Goal: Task Accomplishment & Management: Manage account settings

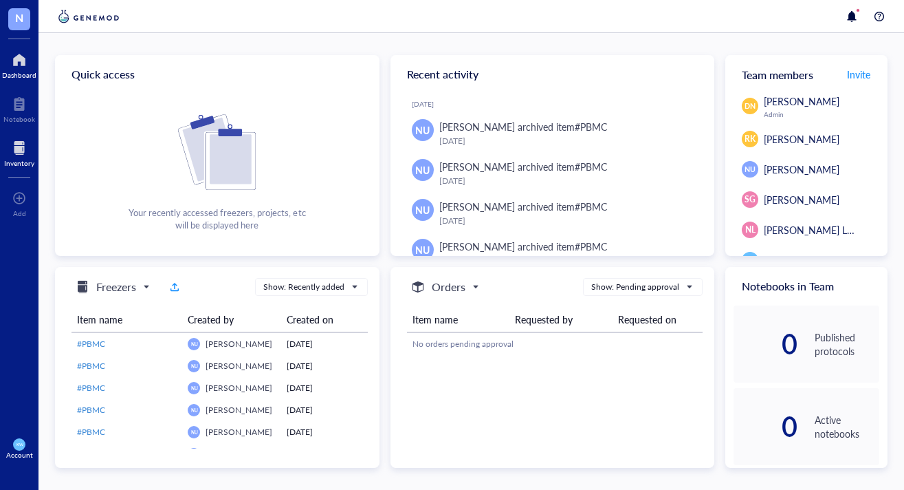
click at [17, 152] on div at bounding box center [19, 148] width 30 height 22
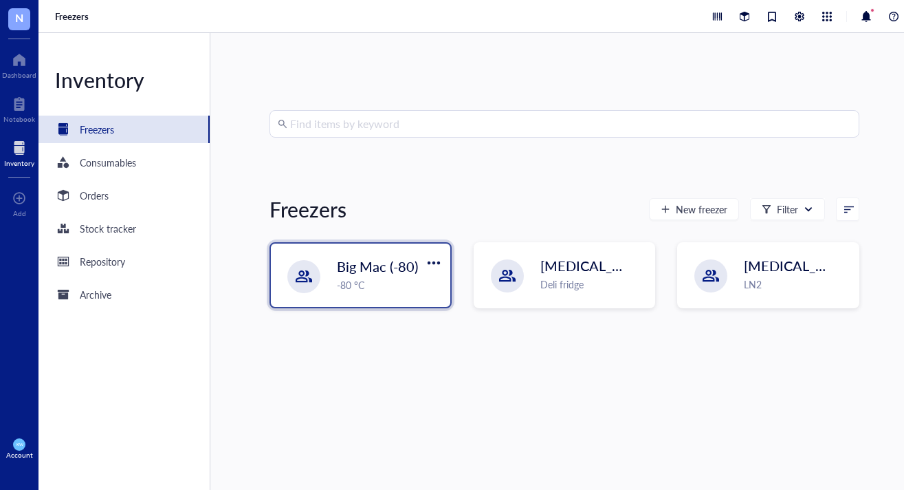
click at [351, 274] on span "Big Mac (-80)" at bounding box center [377, 266] width 81 height 19
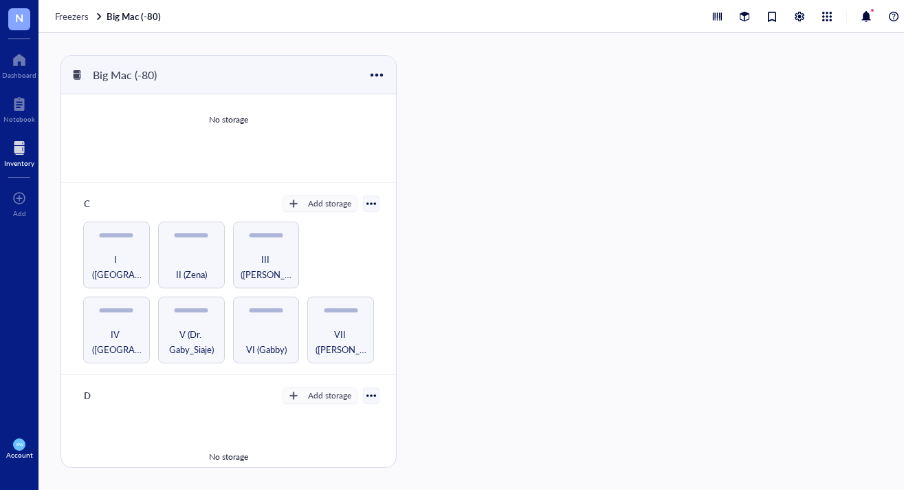
scroll to position [201, 0]
click at [113, 233] on div "I ([GEOGRAPHIC_DATA])" at bounding box center [116, 256] width 67 height 67
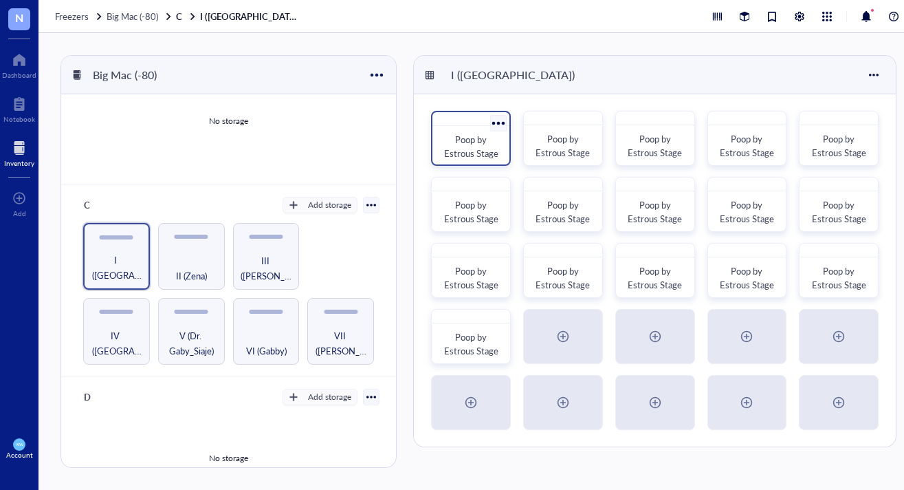
click at [435, 123] on div at bounding box center [471, 119] width 77 height 14
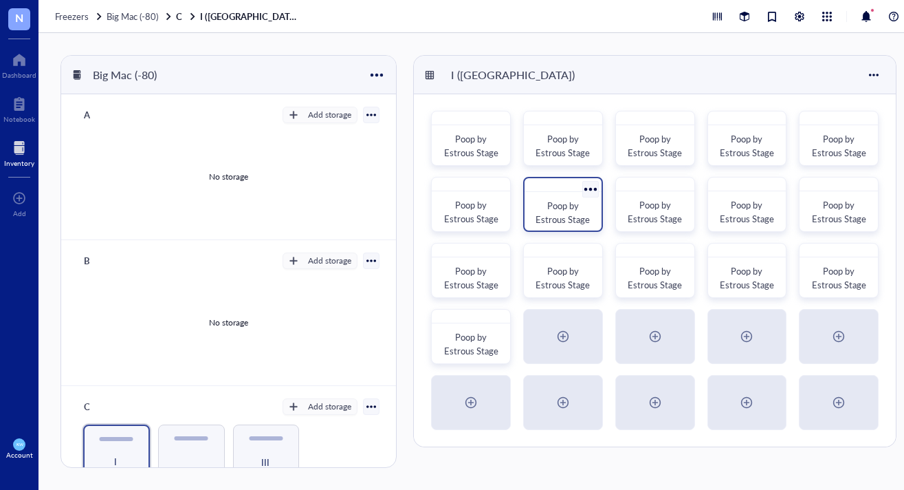
click at [551, 201] on span "Poop by Estrous Stage" at bounding box center [563, 212] width 54 height 27
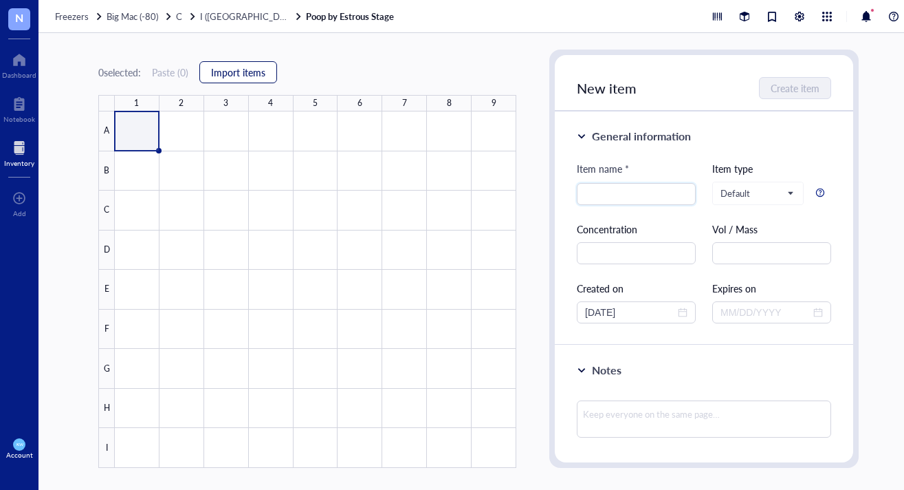
click at [256, 68] on span "Import items" at bounding box center [238, 72] width 54 height 11
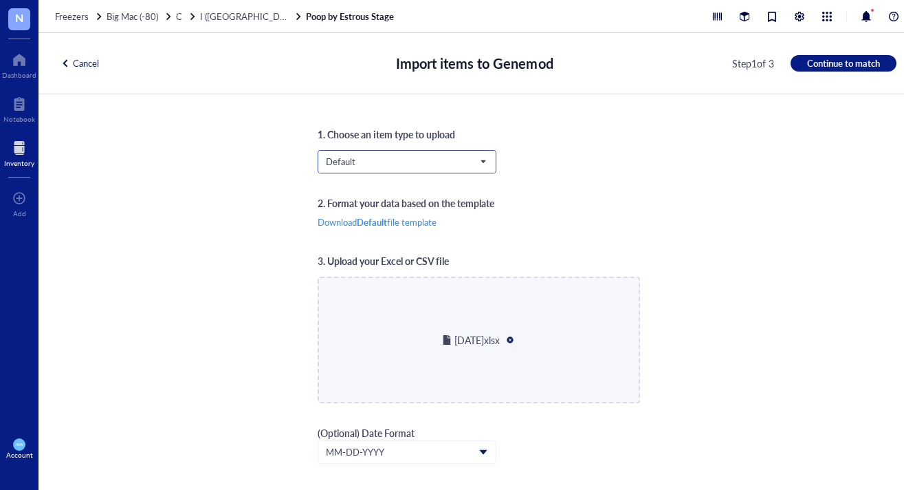
click at [360, 152] on input "search" at bounding box center [401, 161] width 150 height 21
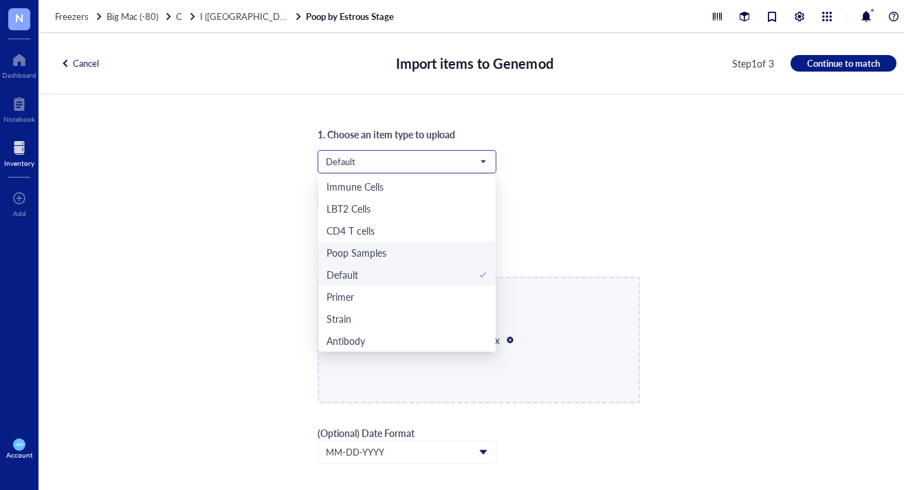
click at [367, 254] on div "Poop Samples" at bounding box center [357, 252] width 60 height 15
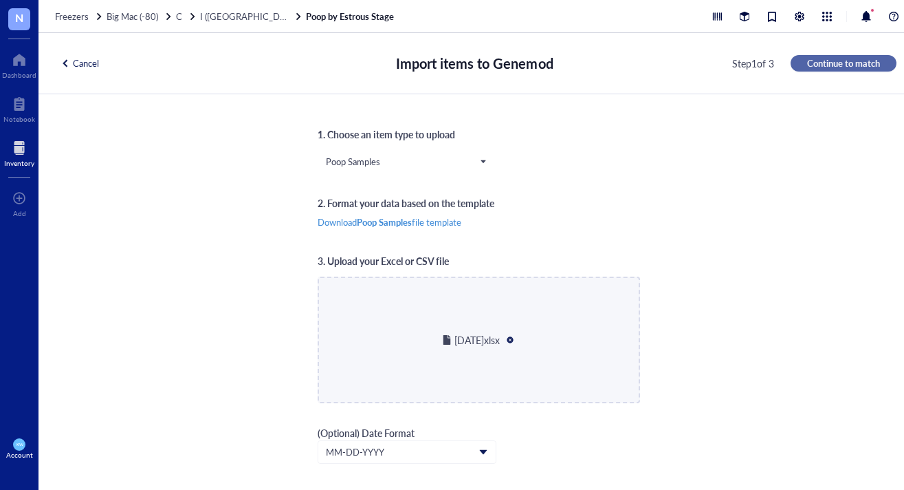
click at [847, 68] on span "Continue to match" at bounding box center [843, 63] width 73 height 12
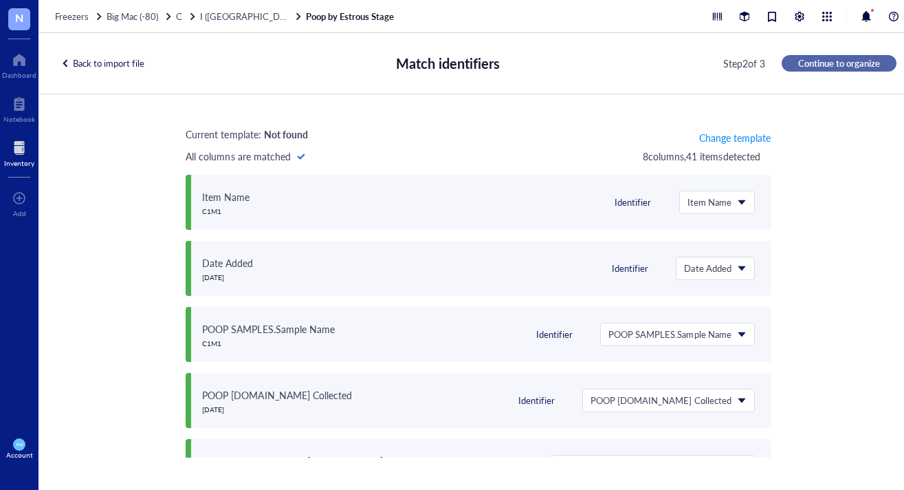
click at [824, 60] on span "Continue to organize" at bounding box center [839, 63] width 82 height 12
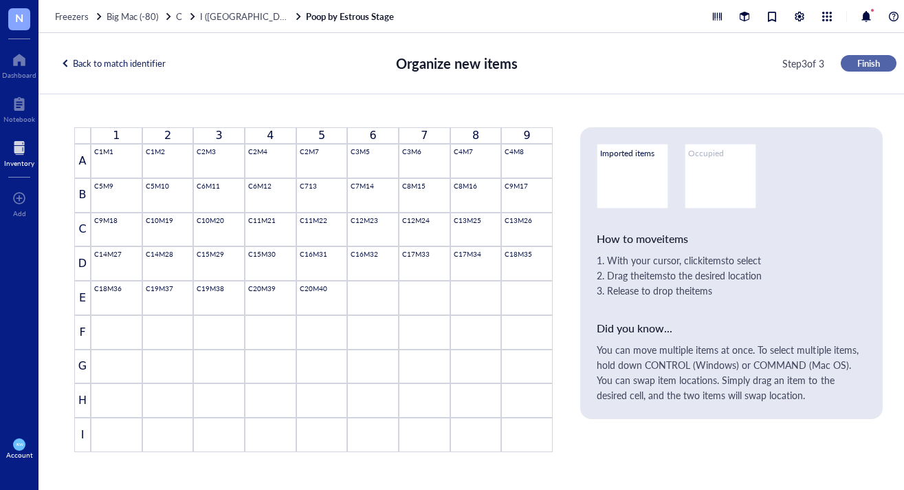
click at [871, 68] on span "Finish" at bounding box center [869, 63] width 23 height 12
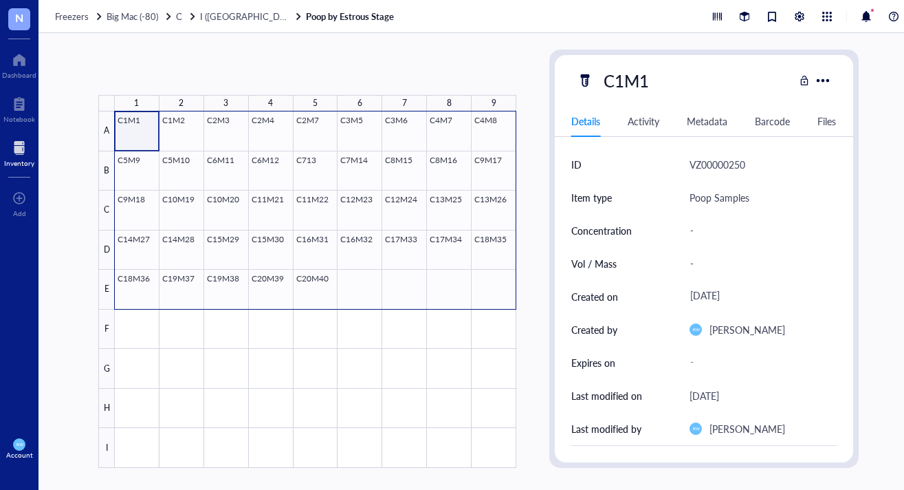
drag, startPoint x: 138, startPoint y: 122, endPoint x: 482, endPoint y: 285, distance: 381.4
click at [482, 285] on div at bounding box center [316, 289] width 402 height 356
click at [334, 68] on span "Generate Barcode" at bounding box center [326, 72] width 76 height 11
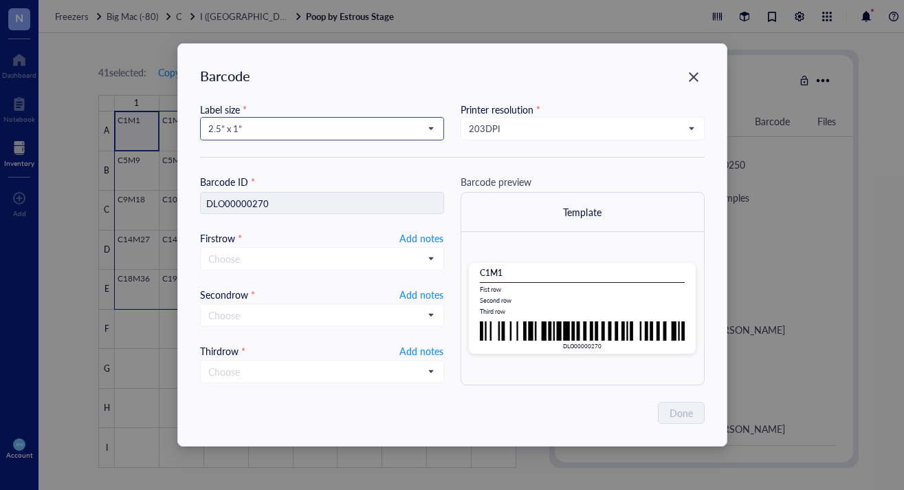
drag, startPoint x: 283, startPoint y: 121, endPoint x: 285, endPoint y: 129, distance: 8.4
click at [283, 122] on span "2.5” x 1”" at bounding box center [322, 128] width 228 height 21
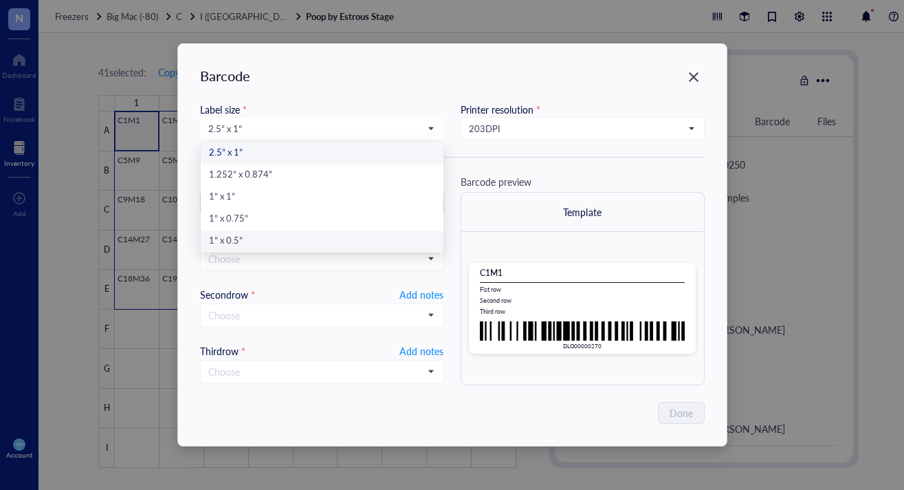
click at [291, 237] on div "1” x 0.5”" at bounding box center [322, 241] width 226 height 15
type input "DLO00000270"
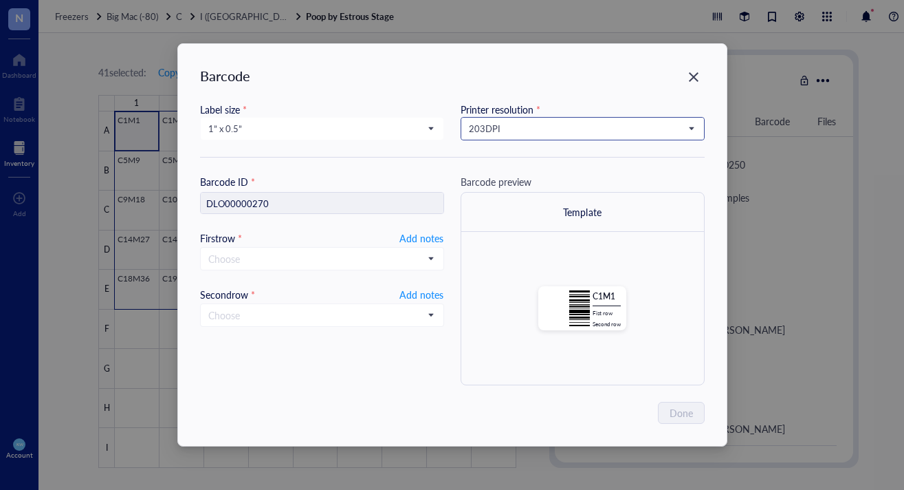
click at [505, 128] on span "203 DPI" at bounding box center [581, 128] width 225 height 12
click at [542, 171] on div "300 DPI" at bounding box center [583, 175] width 226 height 15
click at [406, 236] on span "Add notes" at bounding box center [422, 238] width 44 height 17
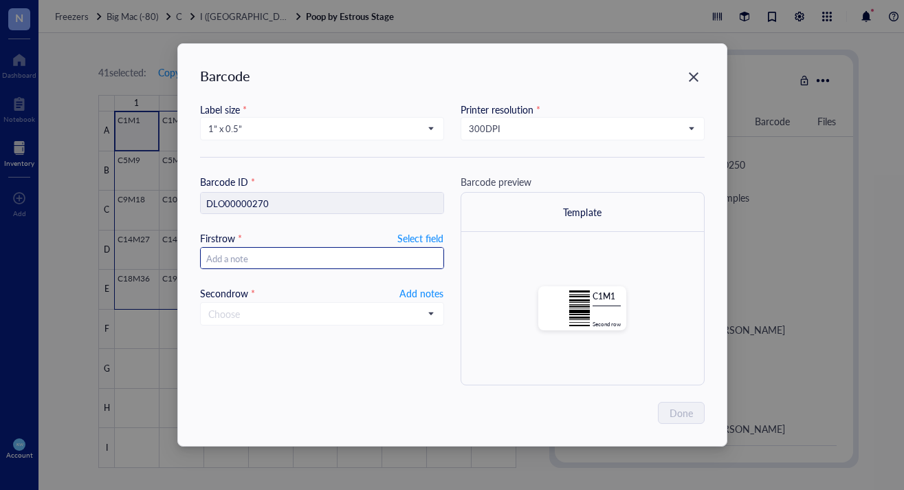
click at [325, 257] on input "text" at bounding box center [322, 259] width 243 height 22
type input "2-25"
type input "2-25.09.25"
click at [415, 292] on span "Add notes" at bounding box center [422, 293] width 44 height 17
click at [216, 260] on input "2-25.09.25" at bounding box center [322, 259] width 243 height 22
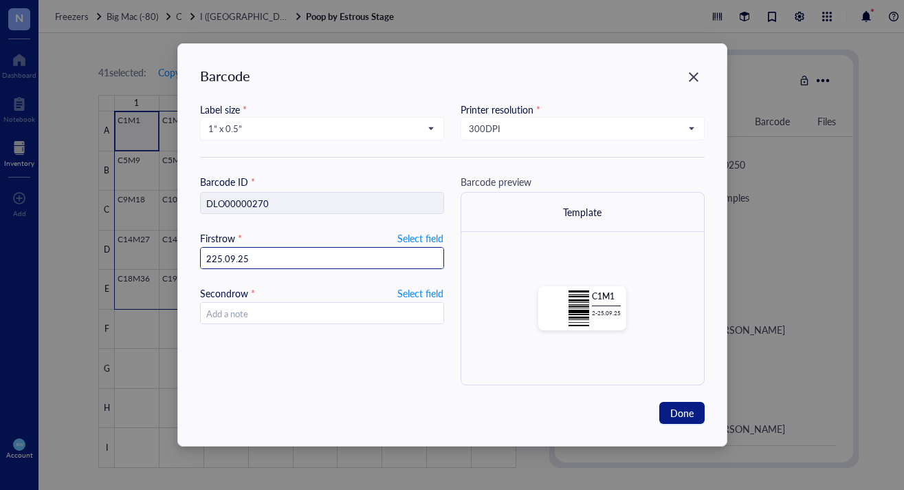
type input "[DATE]"
click at [692, 413] on span "Done" at bounding box center [681, 412] width 23 height 15
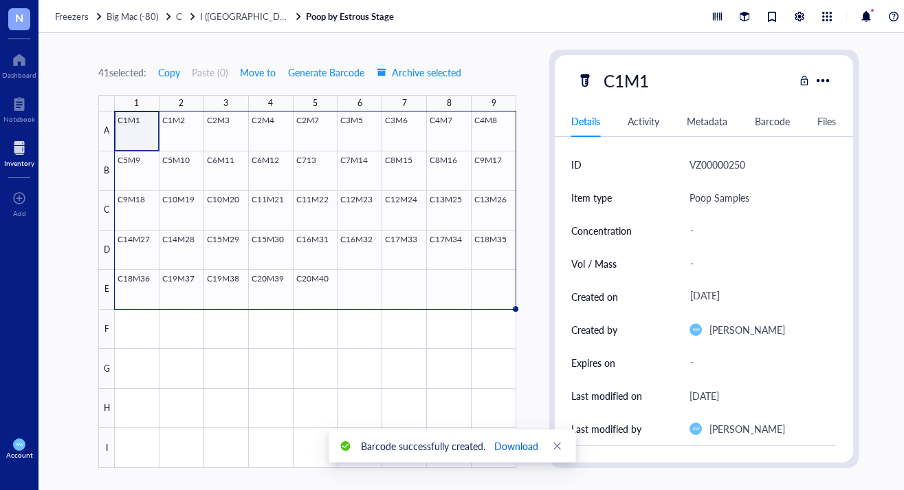
click at [516, 444] on span "Download" at bounding box center [516, 445] width 44 height 15
click at [292, 44] on div "41 selected: Copy Paste ( 0 ) Move to Generate Barcode Archive selected 1 2 3 4…" at bounding box center [479, 261] width 880 height 457
click at [359, 278] on div at bounding box center [316, 289] width 402 height 356
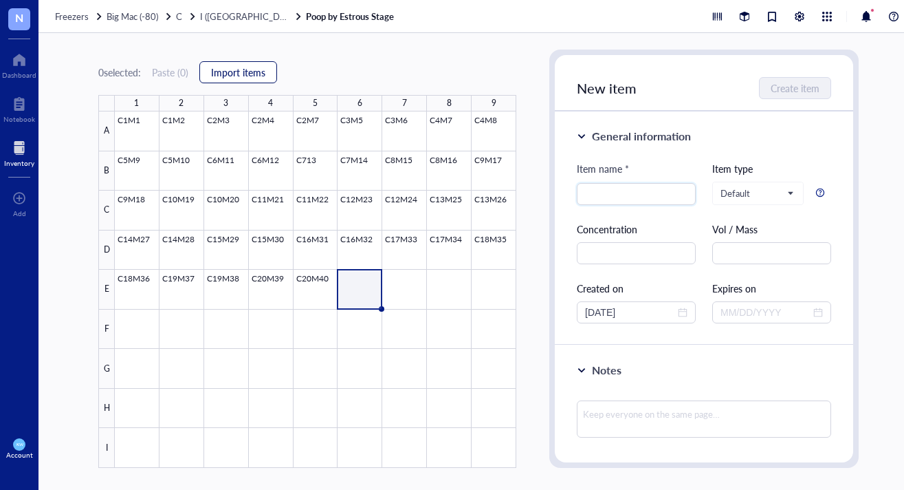
click at [232, 72] on span "Import items" at bounding box center [238, 72] width 54 height 11
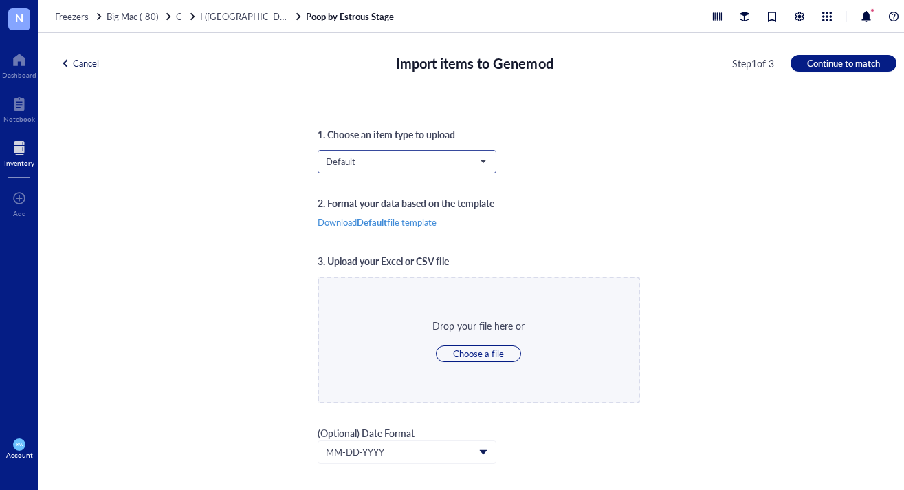
click at [373, 171] on input "search" at bounding box center [401, 161] width 150 height 21
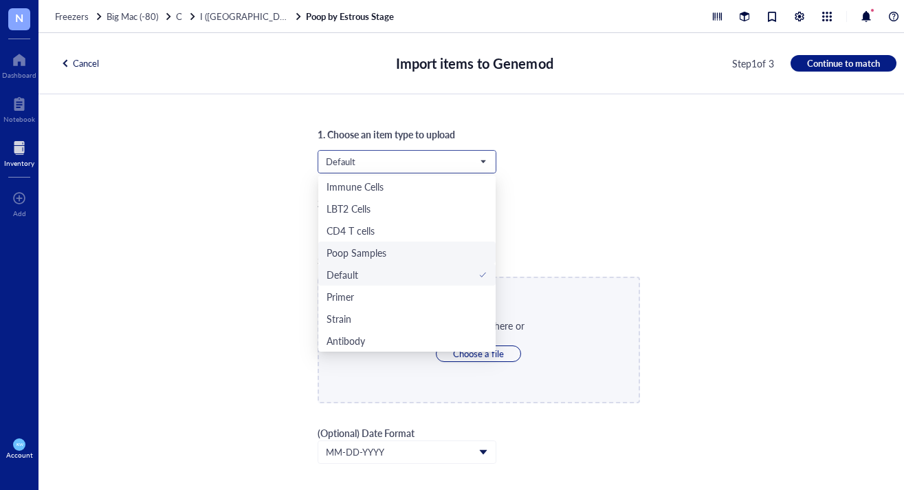
click at [392, 249] on div "Poop Samples" at bounding box center [407, 252] width 161 height 15
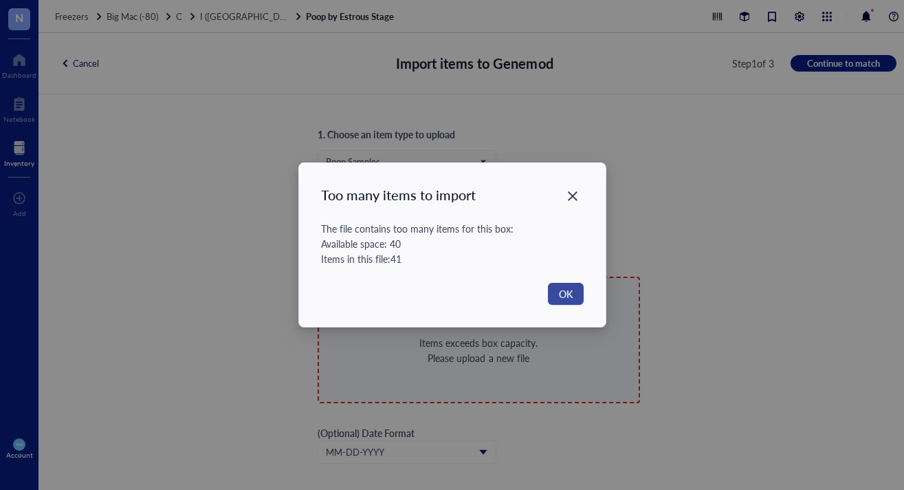
click at [566, 285] on button "OK" at bounding box center [566, 294] width 36 height 22
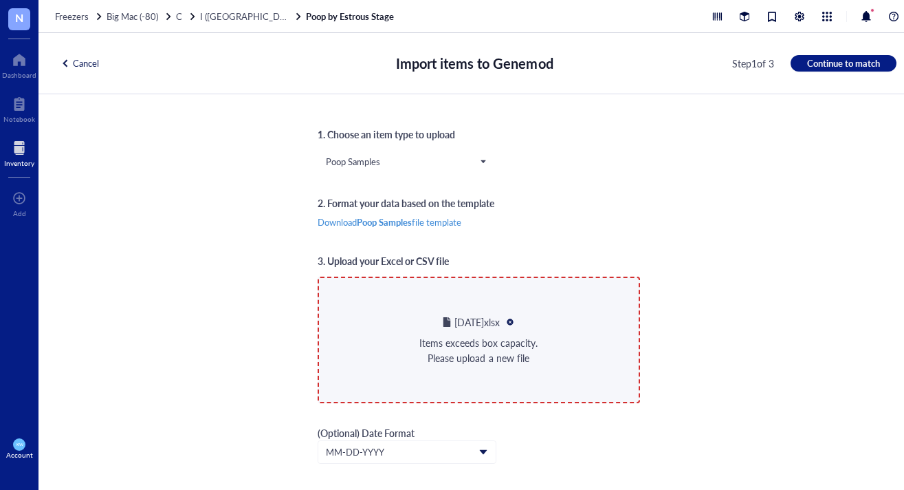
click at [80, 61] on div "Cancel" at bounding box center [80, 63] width 39 height 12
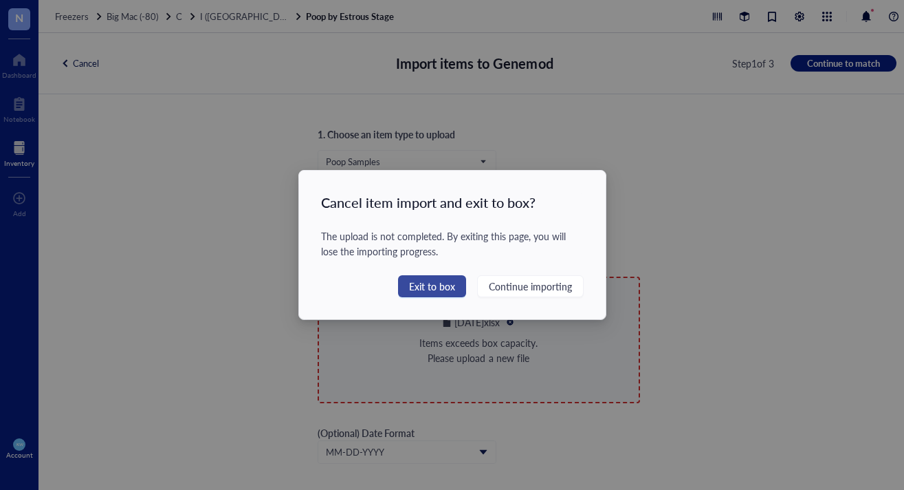
click at [438, 285] on span "Exit to box" at bounding box center [432, 286] width 46 height 15
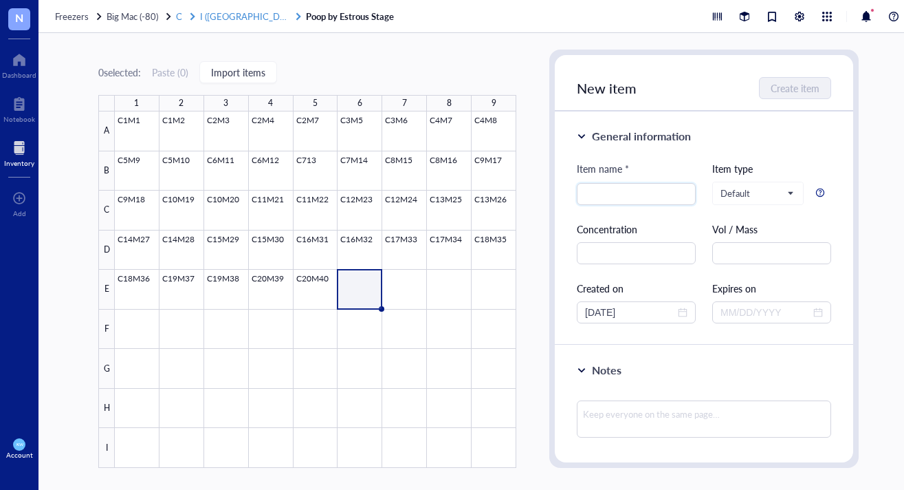
click at [209, 16] on span "I ([GEOGRAPHIC_DATA])" at bounding box center [250, 16] width 101 height 13
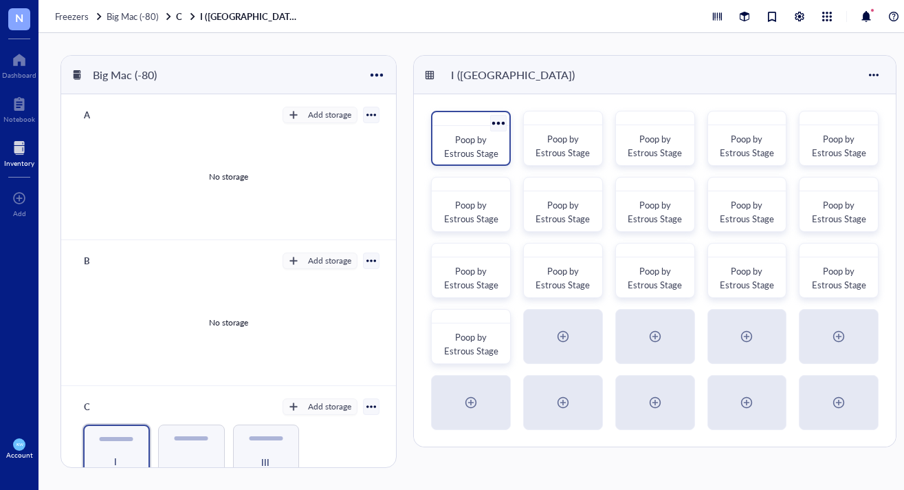
click at [481, 138] on span "Poop by Estrous Stage" at bounding box center [471, 146] width 54 height 27
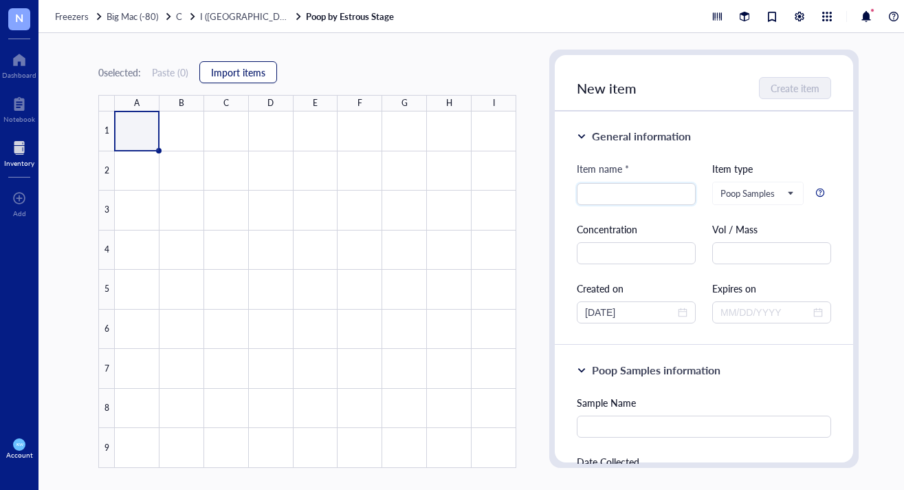
click at [223, 70] on span "Import items" at bounding box center [238, 72] width 54 height 11
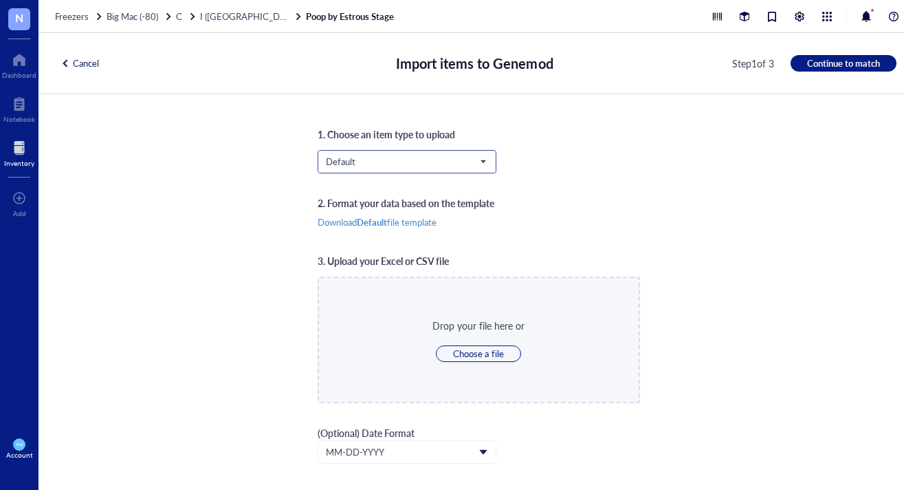
click at [356, 168] on input "search" at bounding box center [401, 161] width 150 height 21
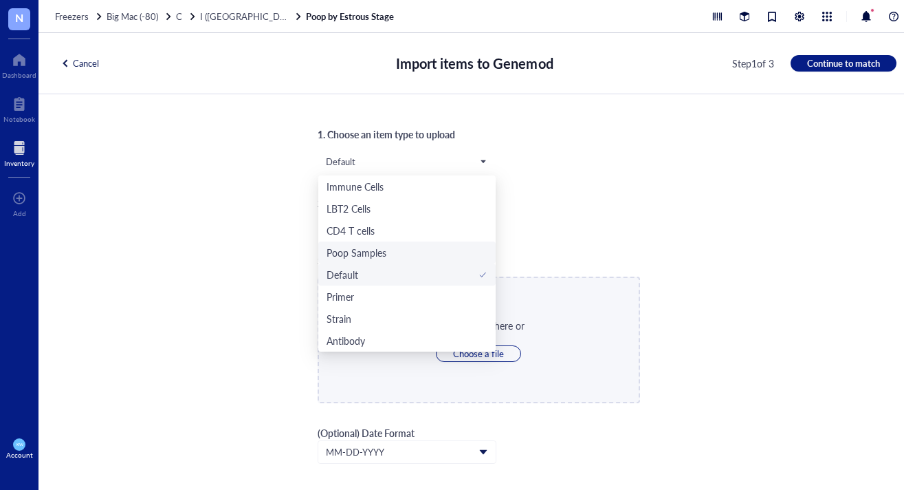
click at [370, 248] on div "Poop Samples" at bounding box center [357, 252] width 60 height 15
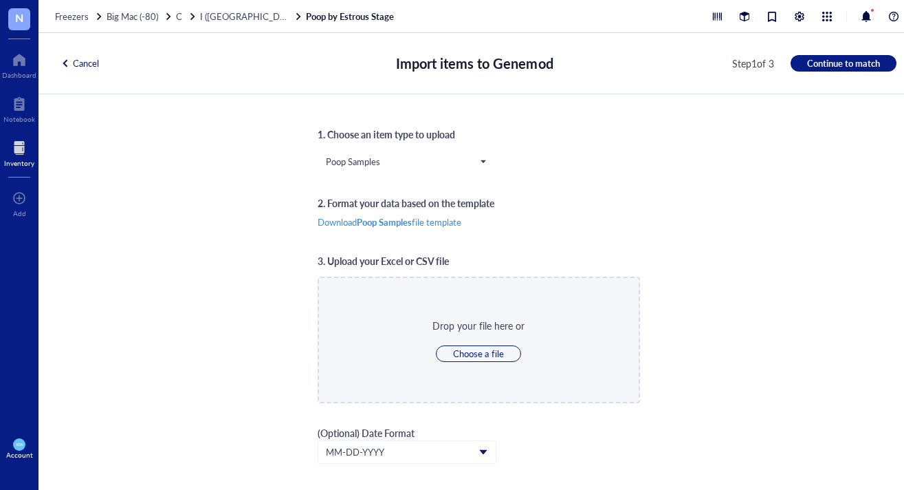
click at [597, 228] on div "1. Choose an item type to upload Poop Samples Poop Samples Immune Cells LBT2 Ce…" at bounding box center [479, 292] width 323 height 331
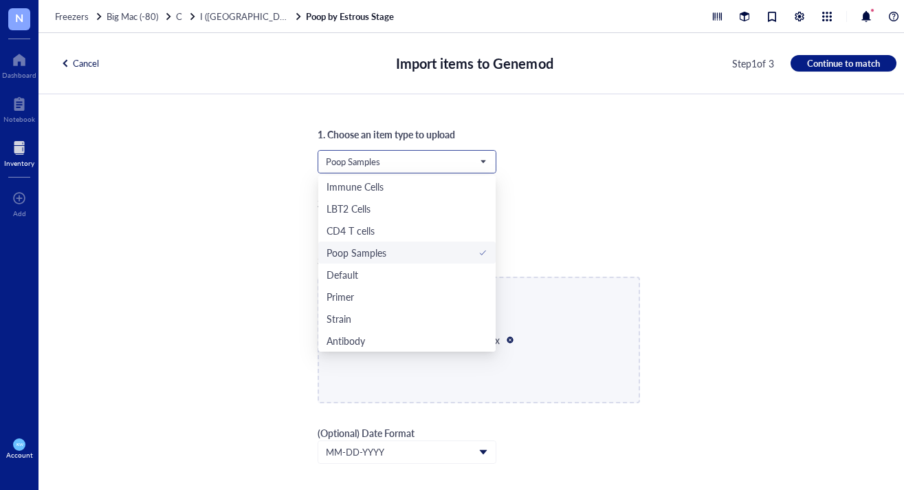
click at [395, 165] on span "Poop Samples" at bounding box center [406, 161] width 160 height 12
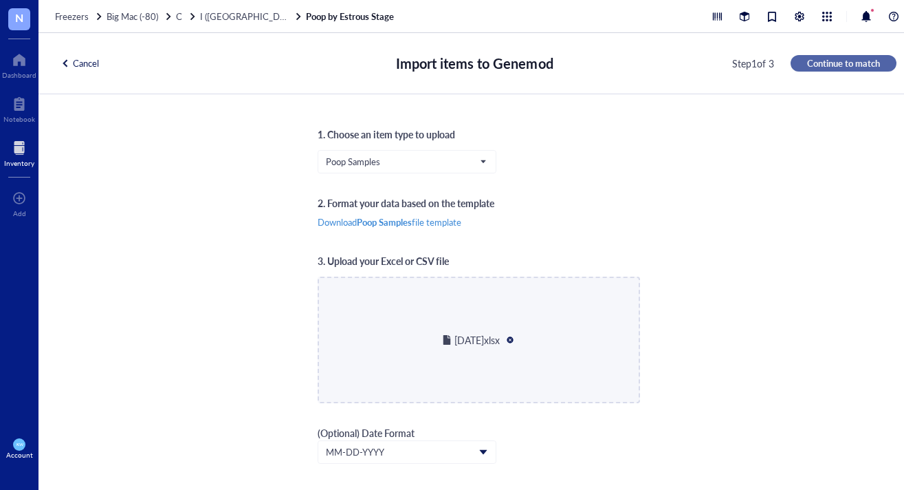
click at [815, 61] on span "Continue to match" at bounding box center [843, 63] width 73 height 12
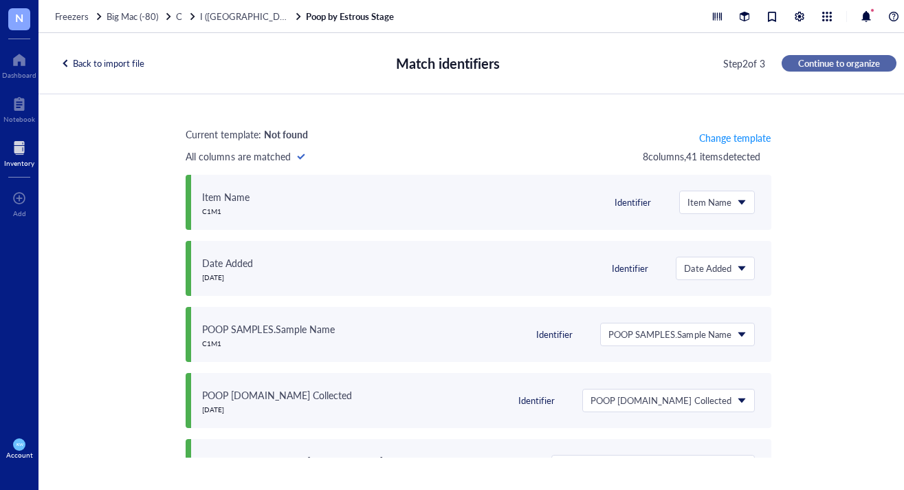
click at [805, 66] on span "Continue to organize" at bounding box center [839, 63] width 82 height 12
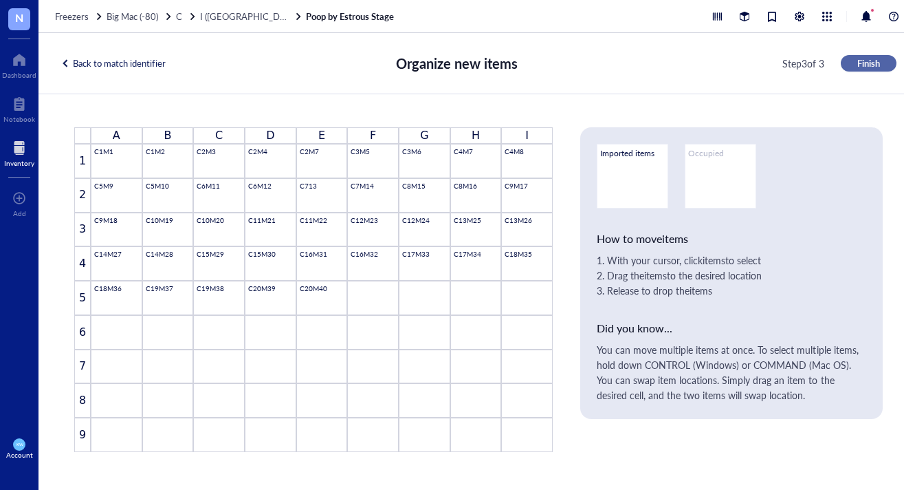
click at [860, 62] on span "Finish" at bounding box center [869, 63] width 23 height 12
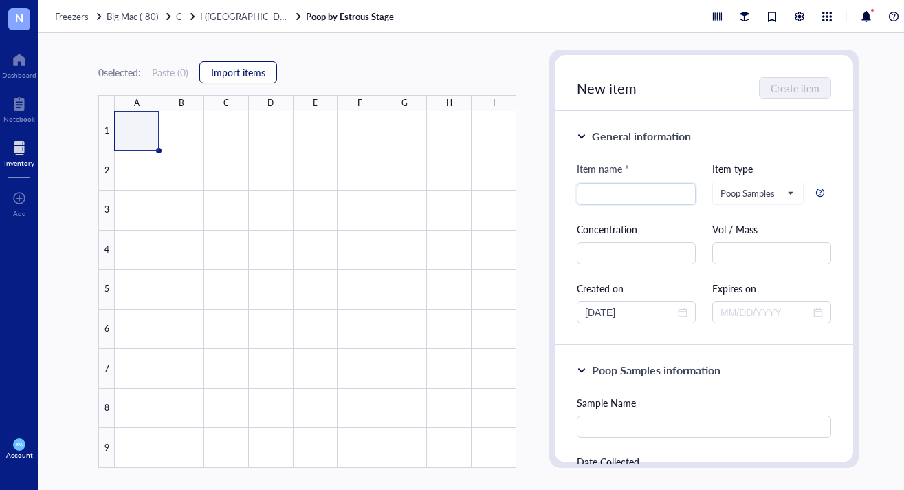
click at [248, 74] on span "Import items" at bounding box center [238, 72] width 54 height 11
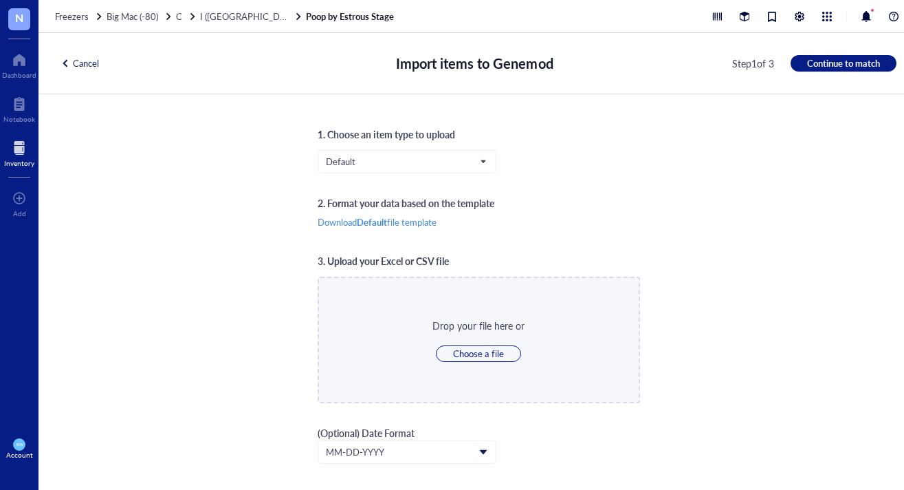
click at [82, 65] on div "Cancel" at bounding box center [80, 63] width 39 height 12
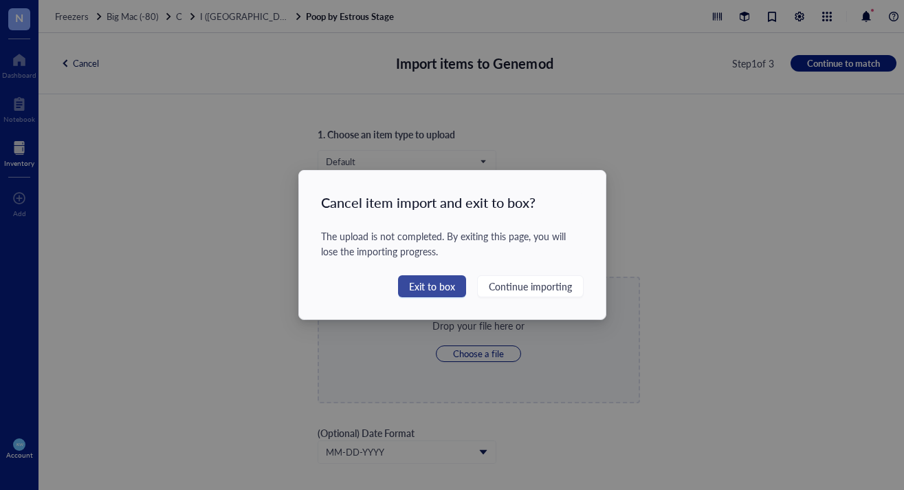
click at [435, 283] on span "Exit to box" at bounding box center [432, 286] width 46 height 15
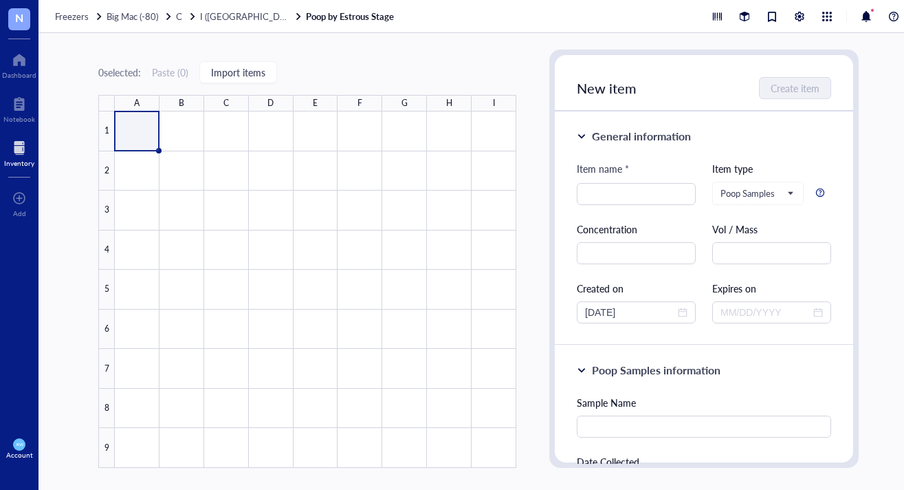
click at [157, 39] on div "0 selected: Paste ( 0 ) Import items A B C D E F G H I 1 2 3 4 5 6 7 8 9 Poop b…" at bounding box center [479, 261] width 880 height 457
click at [221, 12] on span "I ([GEOGRAPHIC_DATA])" at bounding box center [250, 16] width 101 height 13
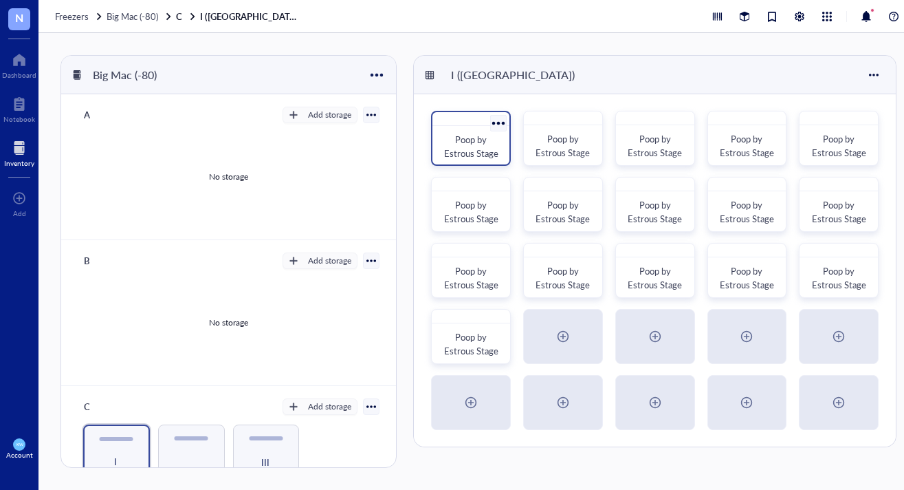
click at [499, 122] on div at bounding box center [498, 123] width 20 height 20
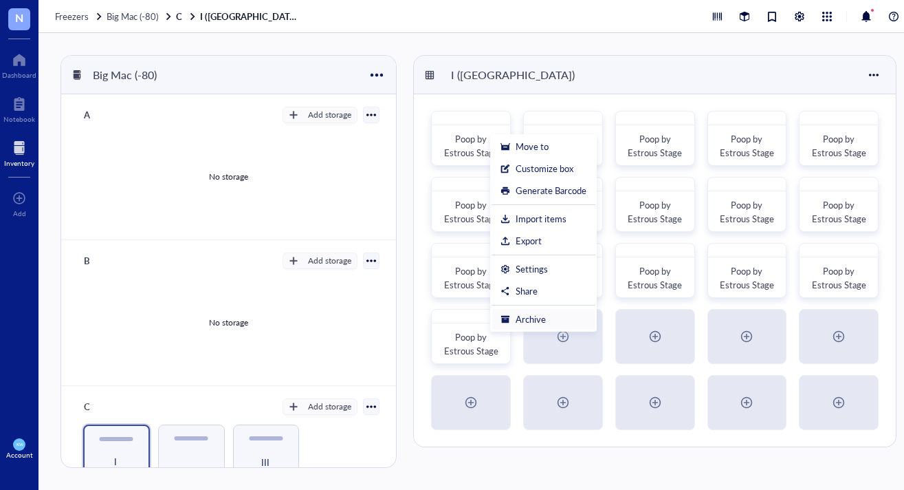
click at [526, 321] on div "Archive" at bounding box center [531, 319] width 30 height 12
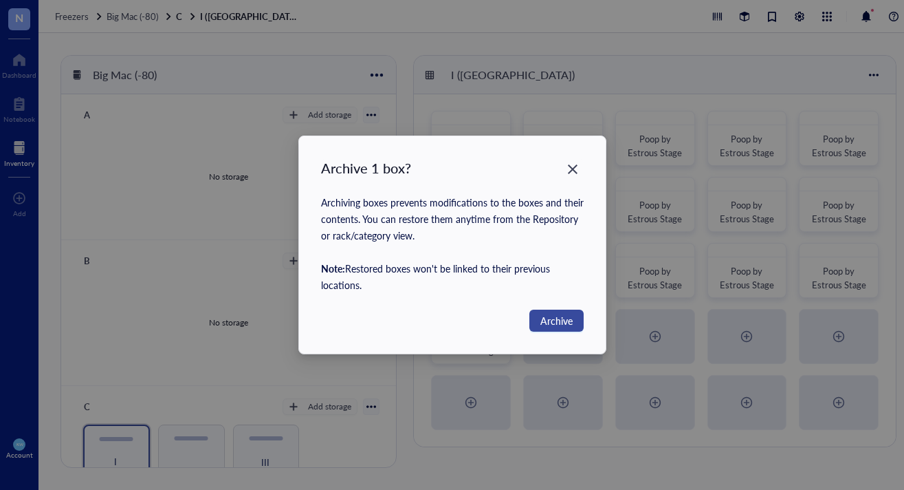
click at [560, 326] on span "Archive" at bounding box center [557, 320] width 32 height 15
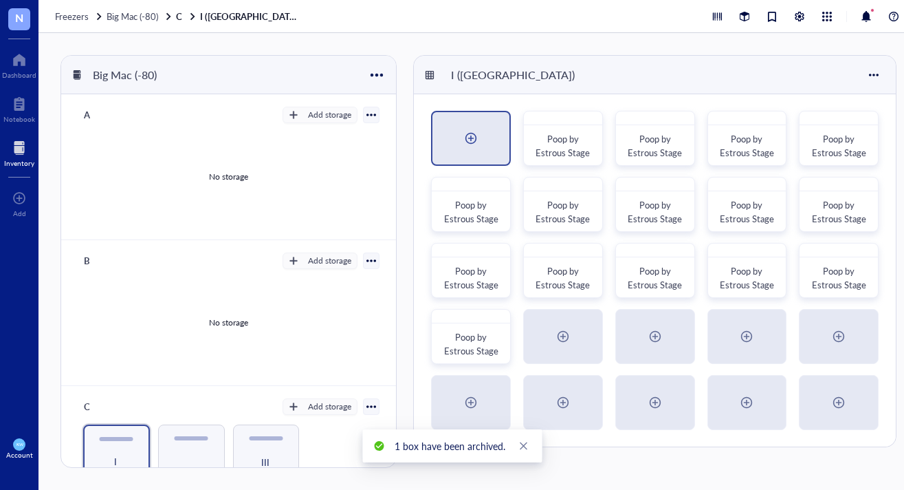
click at [474, 135] on div at bounding box center [471, 138] width 22 height 22
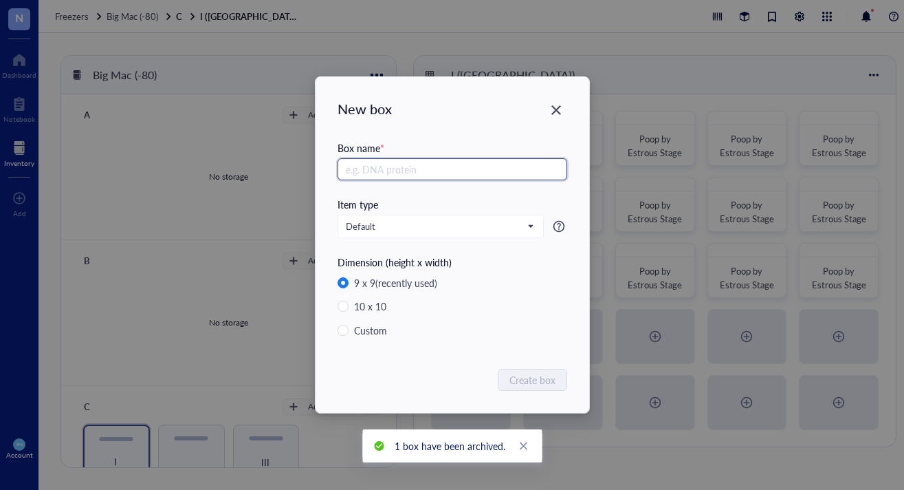
click at [430, 163] on input "text" at bounding box center [453, 169] width 230 height 22
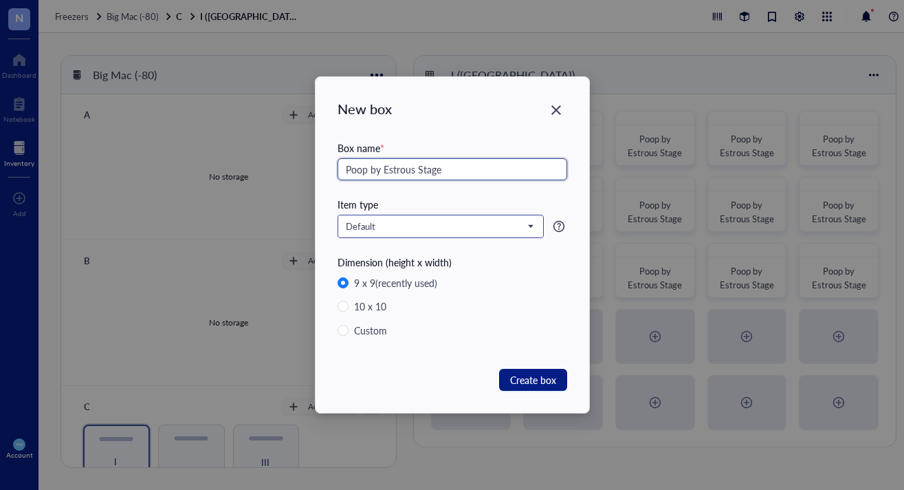
type input "Poop by Estrous Stage"
click at [469, 220] on span "Default" at bounding box center [441, 226] width 190 height 21
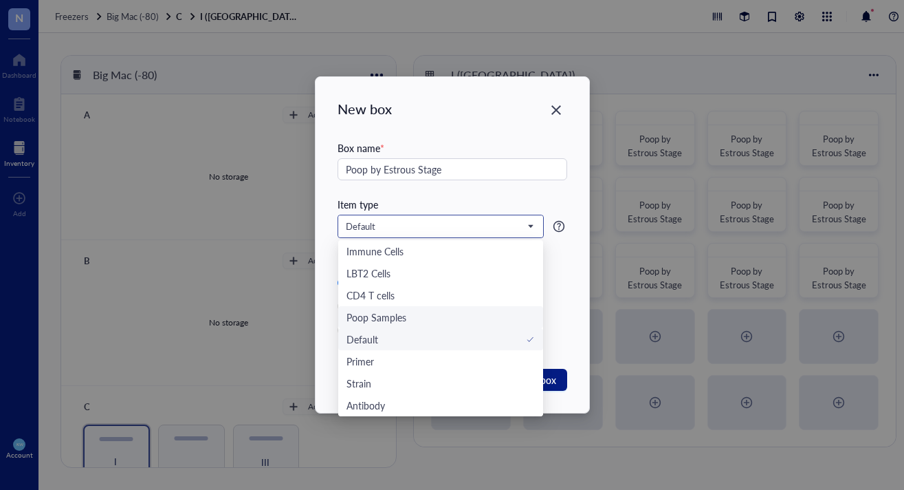
click at [373, 313] on div "Poop Samples" at bounding box center [377, 316] width 60 height 15
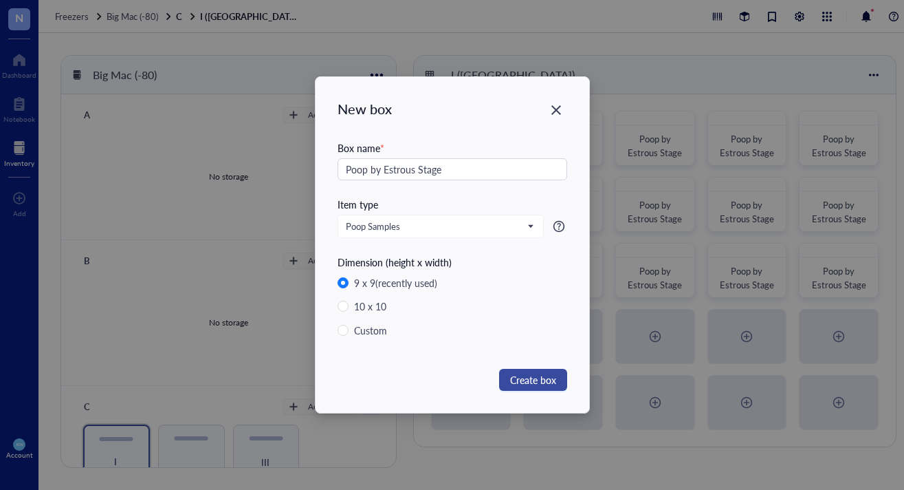
click at [541, 382] on span "Create box" at bounding box center [533, 379] width 46 height 15
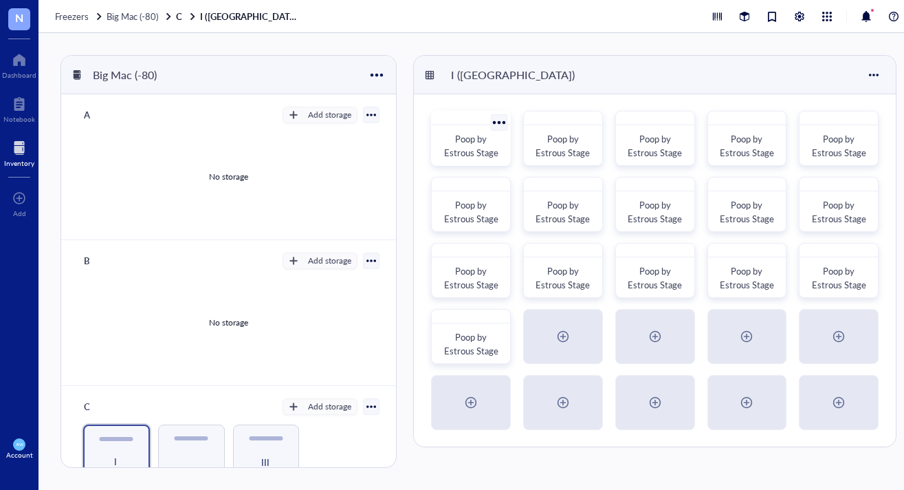
click at [473, 143] on span "Poop by Estrous Stage" at bounding box center [471, 145] width 54 height 27
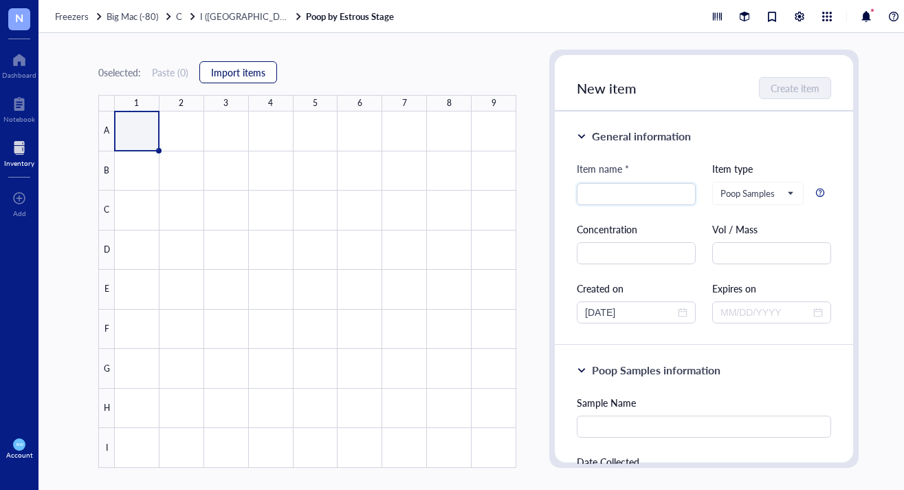
click at [234, 76] on span "Import items" at bounding box center [238, 72] width 54 height 11
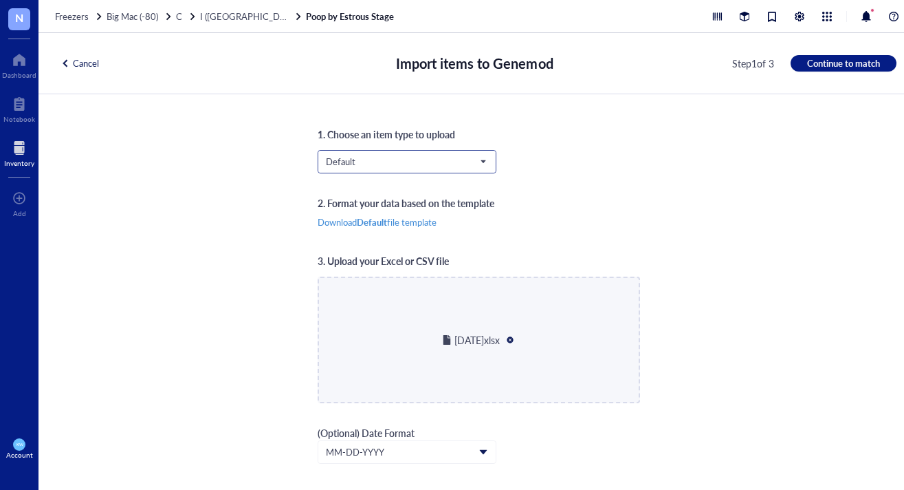
click at [409, 157] on span "Default" at bounding box center [406, 161] width 160 height 12
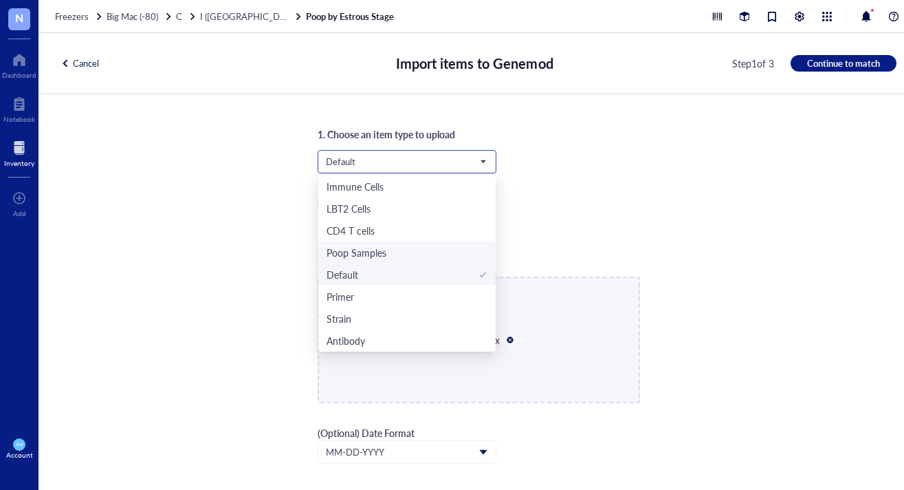
click at [390, 243] on div "Poop Samples" at bounding box center [406, 252] width 177 height 22
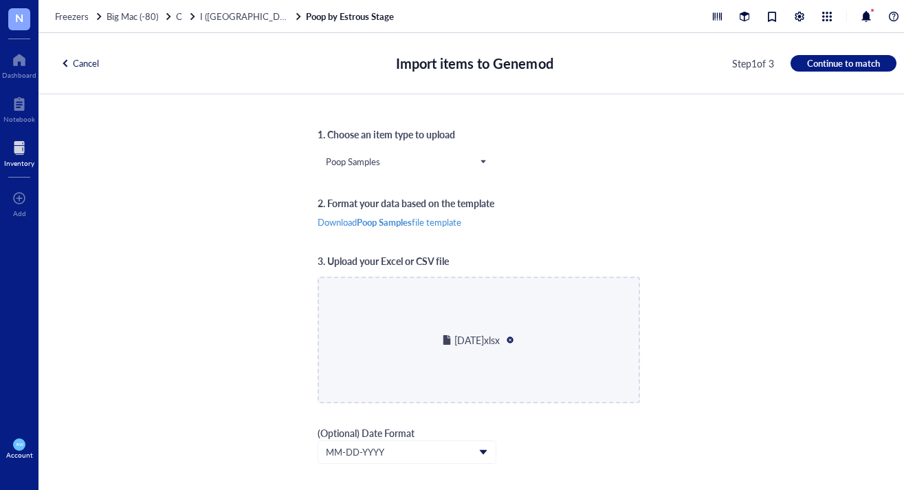
click at [642, 215] on div "1. Choose an item type to upload Poop Samples Poop Samples Immune Cells LBT2 Ce…" at bounding box center [479, 291] width 880 height 395
click at [842, 63] on span "Continue to match" at bounding box center [843, 63] width 73 height 12
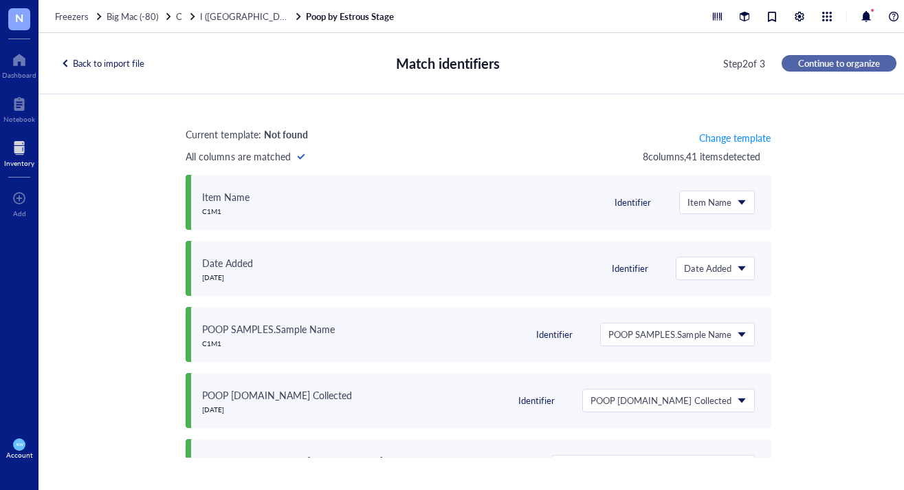
click at [842, 63] on span "Continue to organize" at bounding box center [839, 63] width 82 height 12
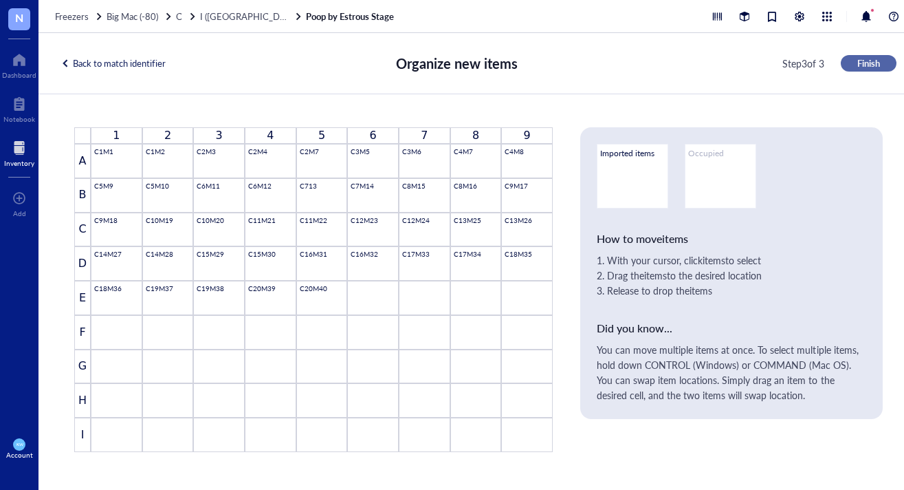
click at [842, 63] on button "Finish" at bounding box center [869, 63] width 56 height 17
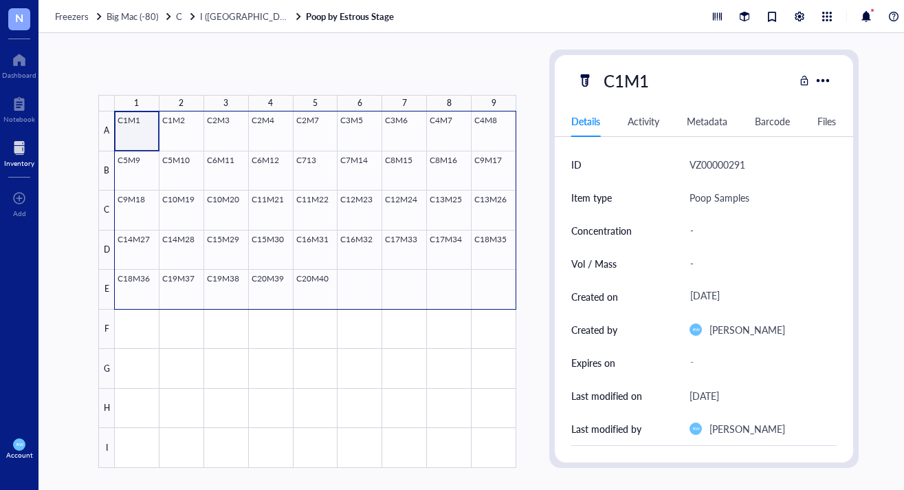
drag, startPoint x: 131, startPoint y: 124, endPoint x: 496, endPoint y: 281, distance: 398.0
click at [496, 281] on div at bounding box center [316, 289] width 402 height 356
click at [316, 73] on span "Generate Barcode" at bounding box center [326, 72] width 76 height 11
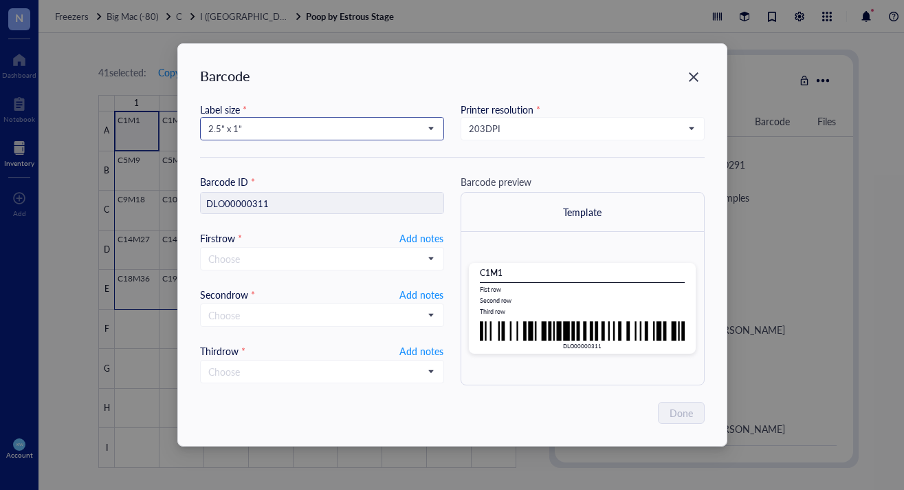
drag, startPoint x: 276, startPoint y: 141, endPoint x: 252, endPoint y: 128, distance: 26.8
click at [275, 140] on div "Label size * 2.5” x 1” Printer resolution * 203 DPI" at bounding box center [452, 130] width 505 height 56
click at [247, 124] on span "2.5” x 1”" at bounding box center [320, 128] width 225 height 12
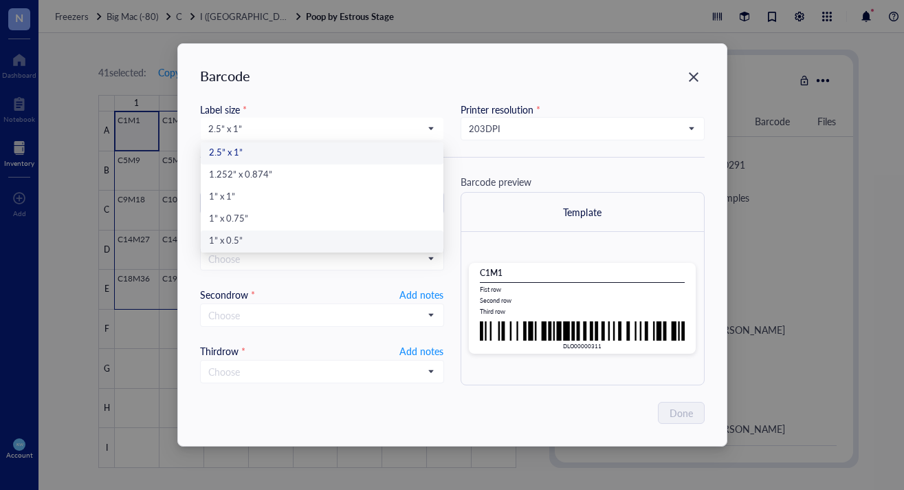
drag, startPoint x: 278, startPoint y: 237, endPoint x: 352, endPoint y: 190, distance: 87.4
click at [278, 237] on div "1” x 0.5”" at bounding box center [322, 241] width 226 height 15
type input "DLO00000311"
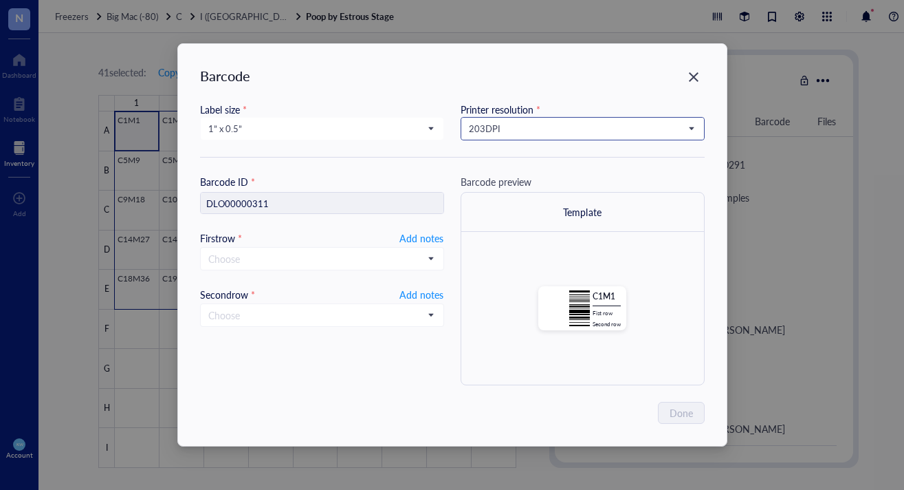
click at [477, 131] on span "203 DPI" at bounding box center [581, 128] width 225 height 12
click at [514, 174] on div "300 DPI" at bounding box center [583, 175] width 226 height 15
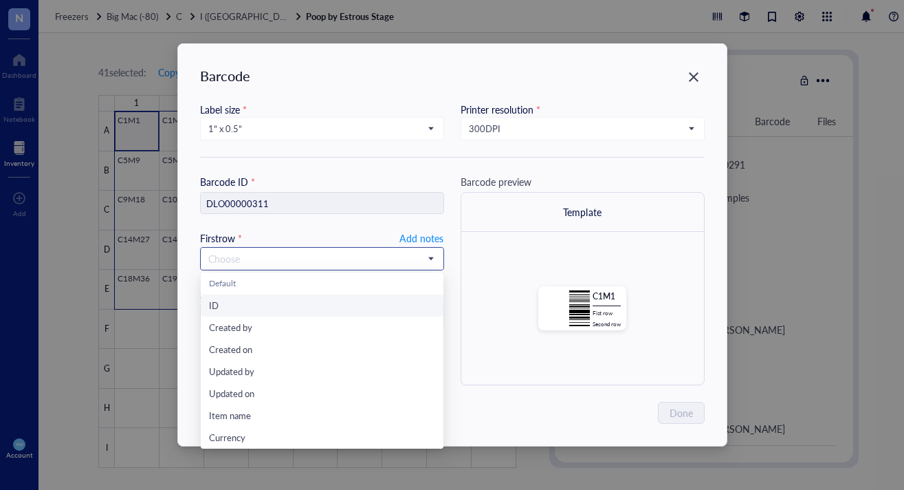
click at [380, 255] on input "search" at bounding box center [315, 258] width 215 height 21
click at [438, 241] on span "Add notes" at bounding box center [422, 238] width 44 height 17
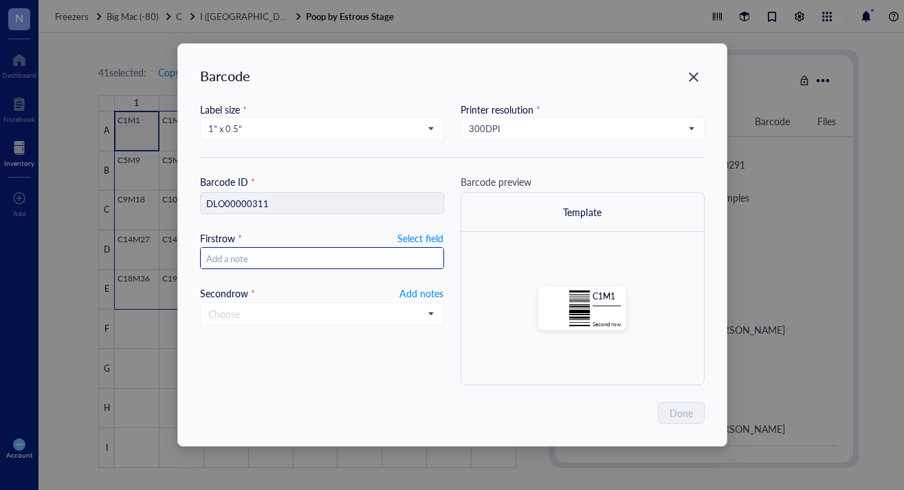
click at [376, 256] on input "text" at bounding box center [322, 259] width 243 height 22
type input "2025."
type input "2025.09"
type input "[DATE]"
click at [426, 287] on span "Add notes" at bounding box center [422, 293] width 44 height 17
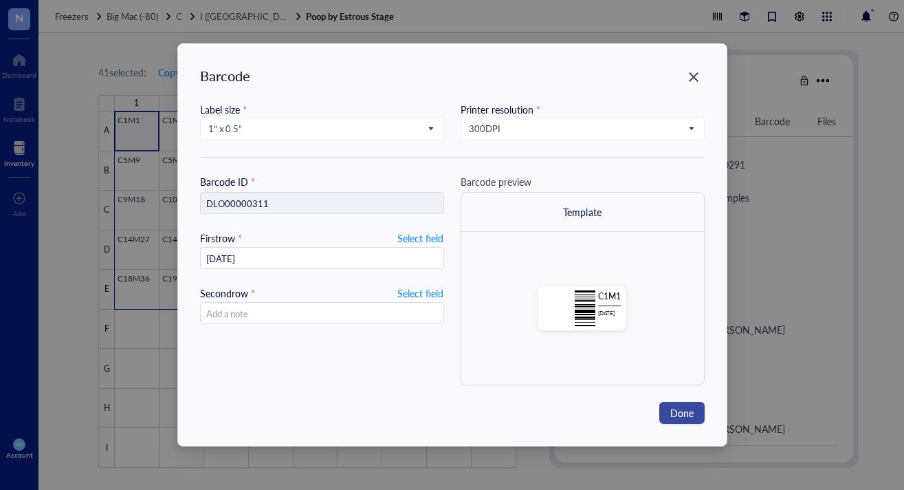
click at [684, 411] on span "Done" at bounding box center [681, 412] width 23 height 15
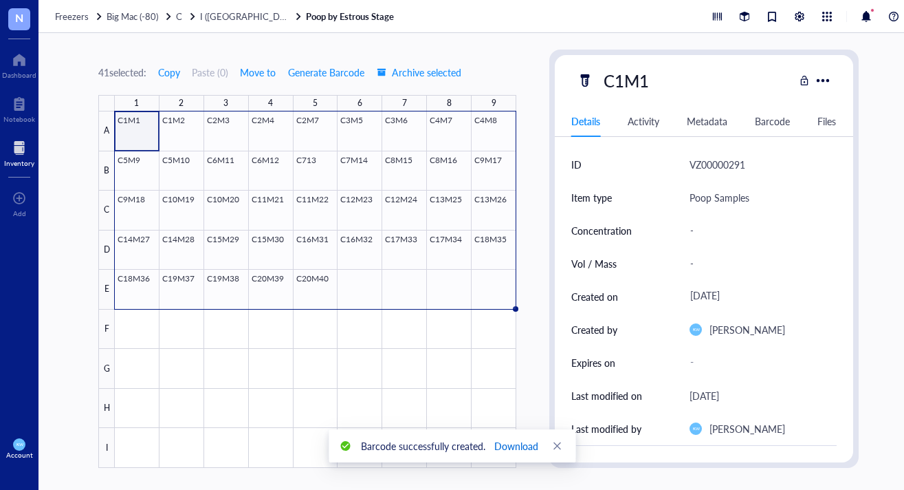
click at [514, 443] on span "Download" at bounding box center [516, 445] width 44 height 15
